Goal: Download file/media

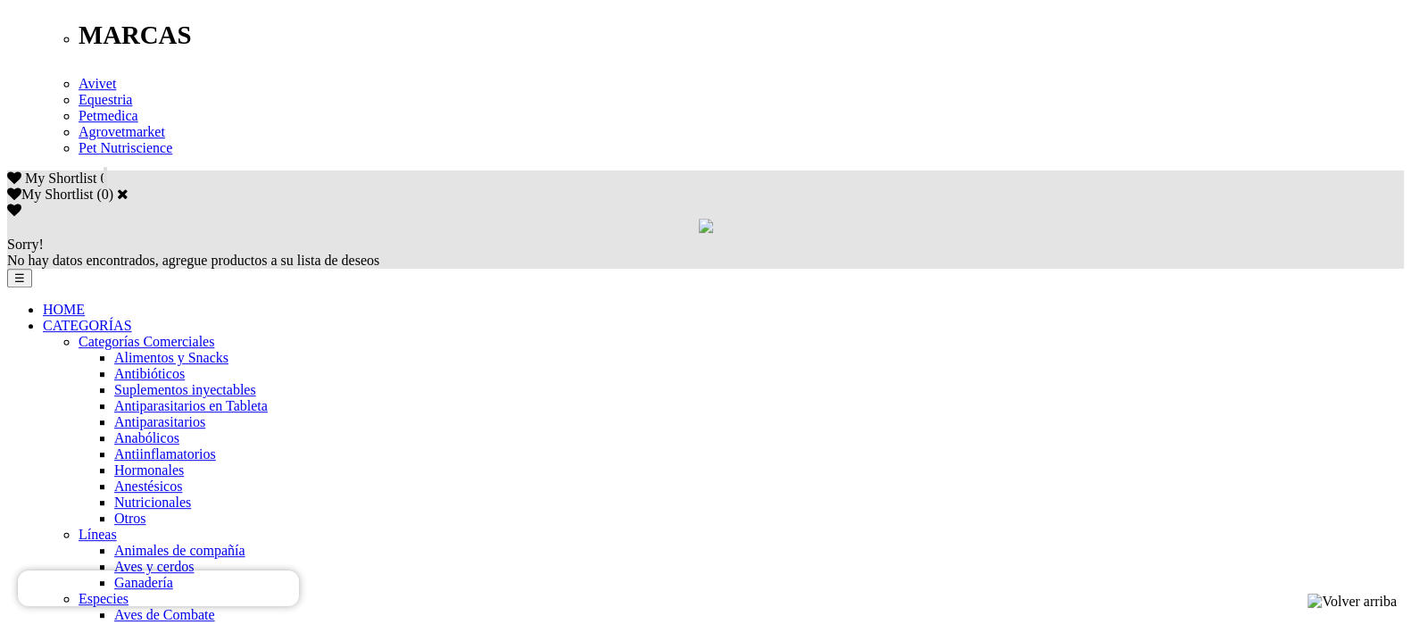
scroll to position [780, 0]
